Goal: Book appointment/travel/reservation

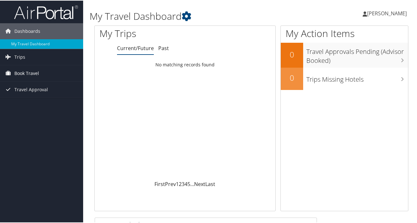
click at [27, 72] on span "Book Travel" at bounding box center [26, 73] width 25 height 16
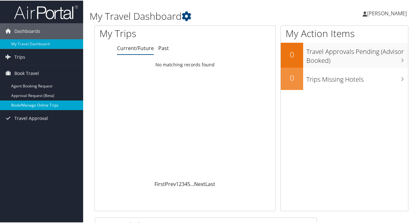
click at [35, 104] on link "Book/Manage Online Trips" at bounding box center [41, 105] width 83 height 10
